Goal: Information Seeking & Learning: Learn about a topic

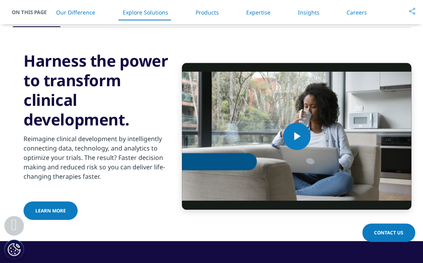
scroll to position [1043, 0]
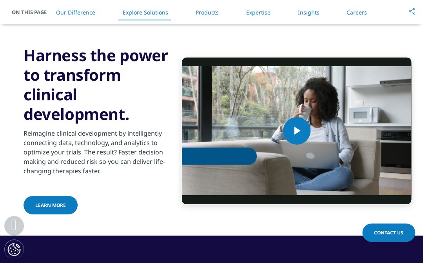
click at [423, 122] on html "Choose a Region Contact Us Explore IQVIA by region Spain" at bounding box center [211, 221] width 423 height 2529
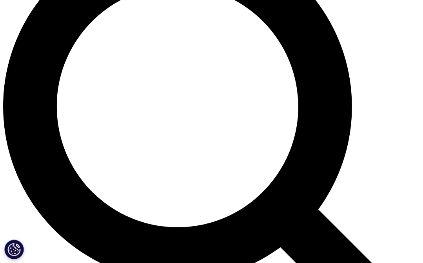
scroll to position [495, 0]
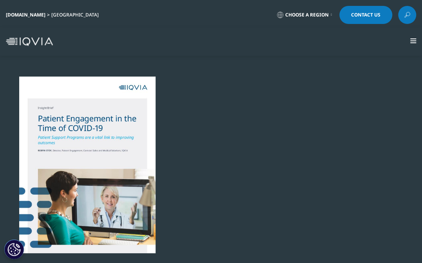
click at [94, 132] on div at bounding box center [87, 164] width 151 height 177
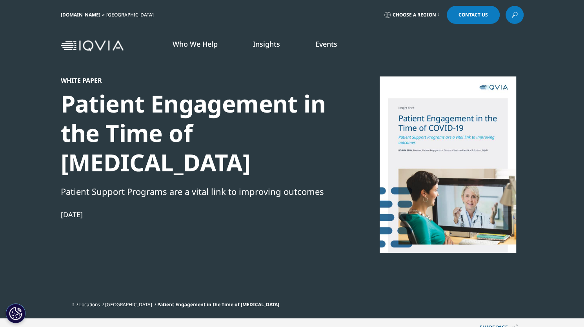
click at [422, 151] on div at bounding box center [447, 164] width 151 height 177
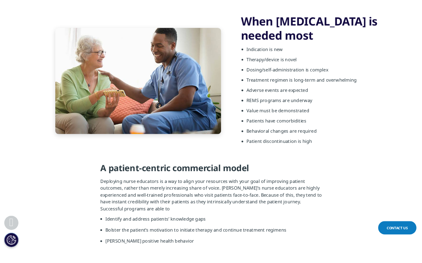
scroll to position [514, 0]
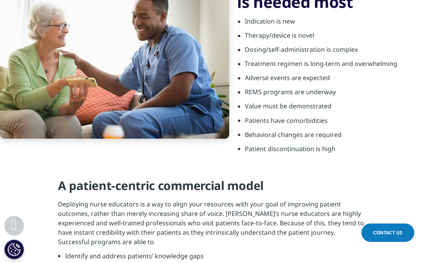
click at [150, 177] on div "When patient education is needed most Indication is new Therapy/device is novel…" at bounding box center [211, 75] width 422 height 205
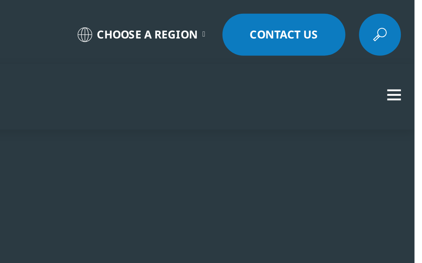
click at [371, 59] on div "Case Study Using Clinical Educators to Improve Patient Care Through contract hi…" at bounding box center [207, 230] width 390 height 461
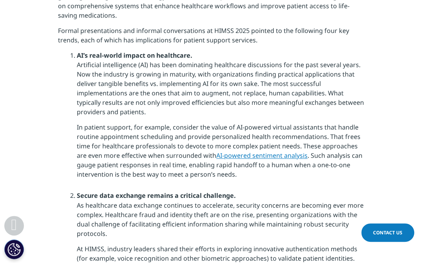
scroll to position [435, 0]
